Goal: Task Accomplishment & Management: Use online tool/utility

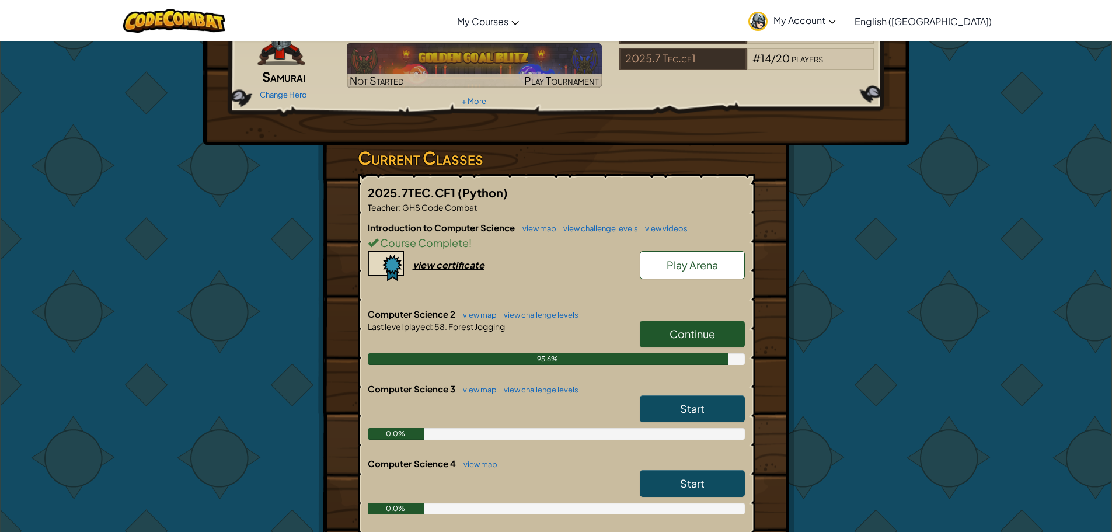
scroll to position [175, 0]
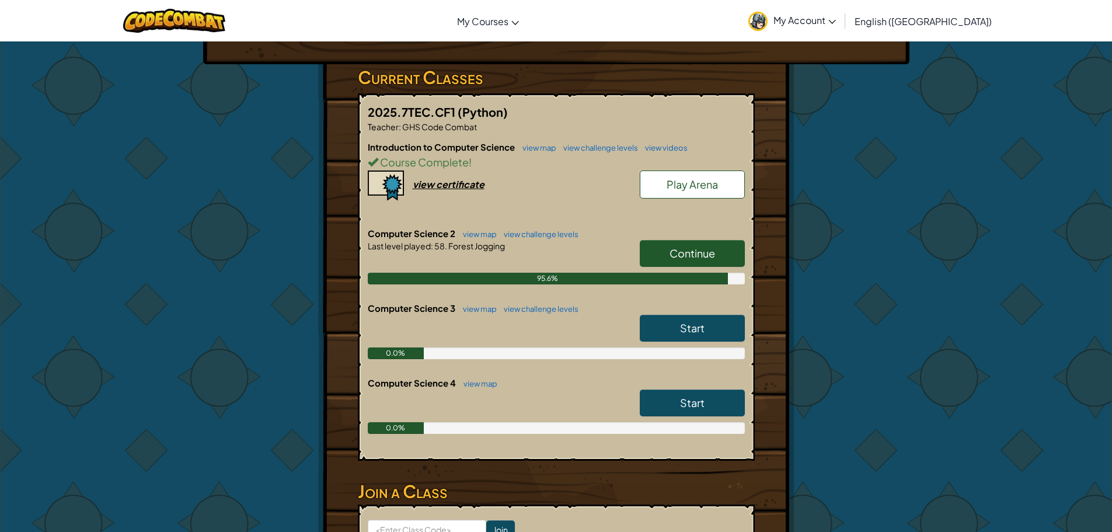
click at [680, 256] on span "Continue" at bounding box center [693, 252] width 46 height 13
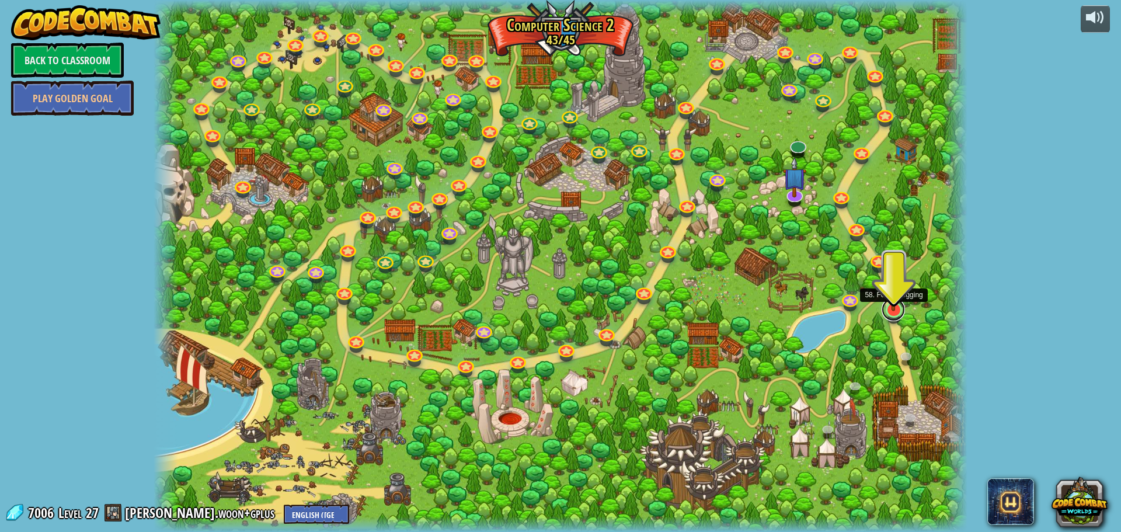
click at [892, 314] on link at bounding box center [893, 309] width 23 height 23
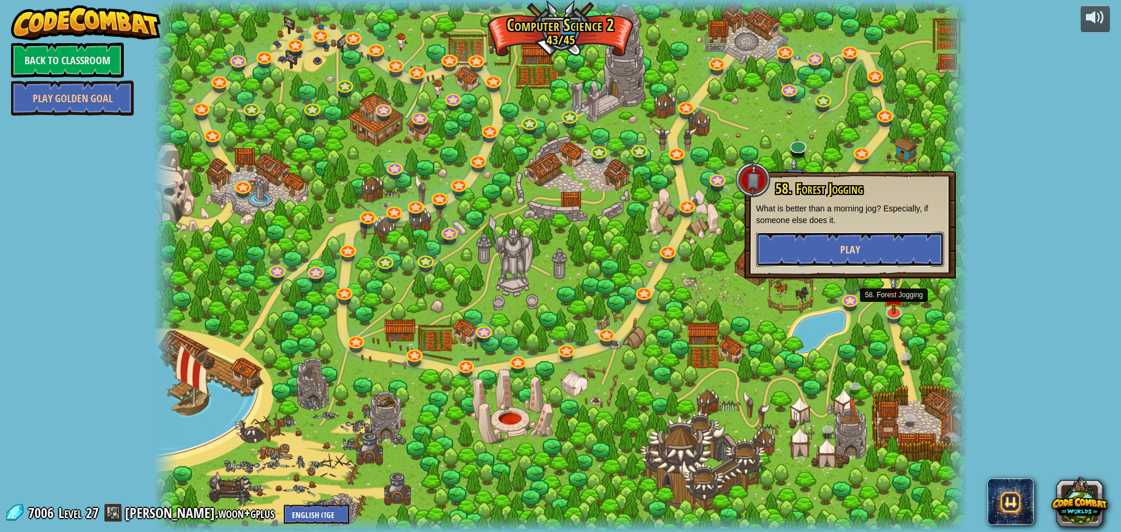
click at [883, 253] on button "Play" at bounding box center [850, 249] width 188 height 35
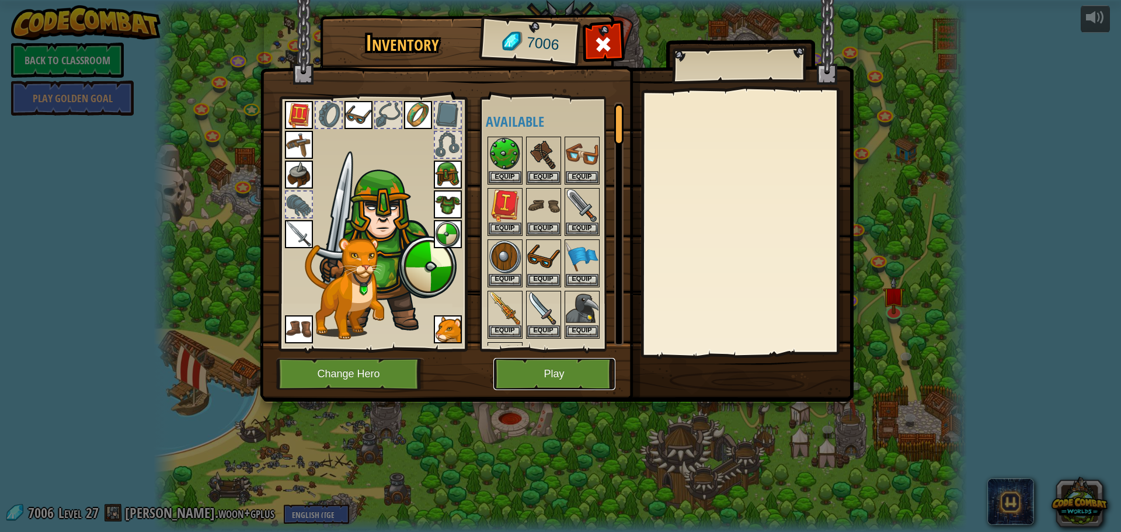
click at [570, 369] on button "Play" at bounding box center [554, 374] width 122 height 32
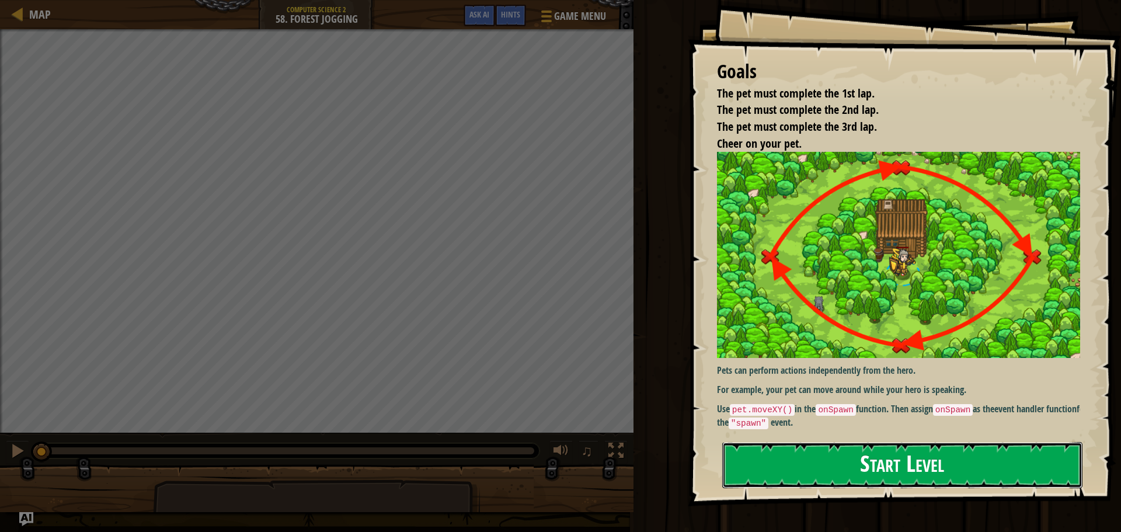
click at [838, 455] on button "Start Level" at bounding box center [902, 465] width 360 height 46
